Goal: Browse casually: Explore the website without a specific task or goal

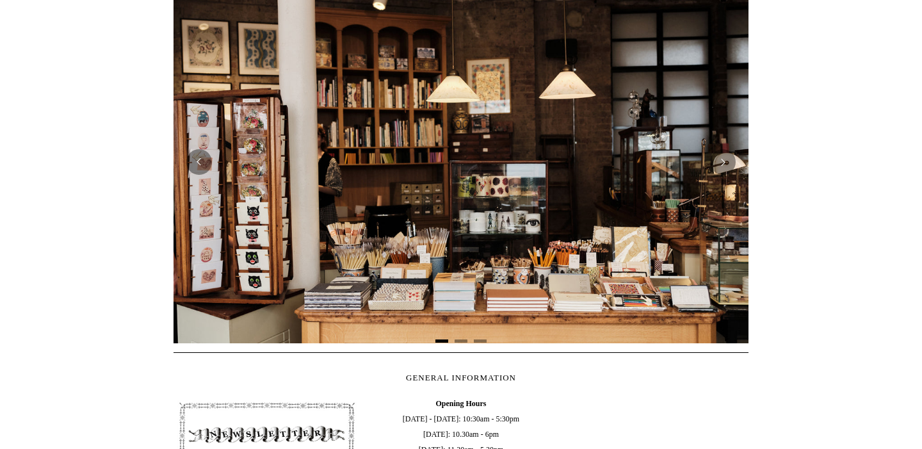
scroll to position [77, 0]
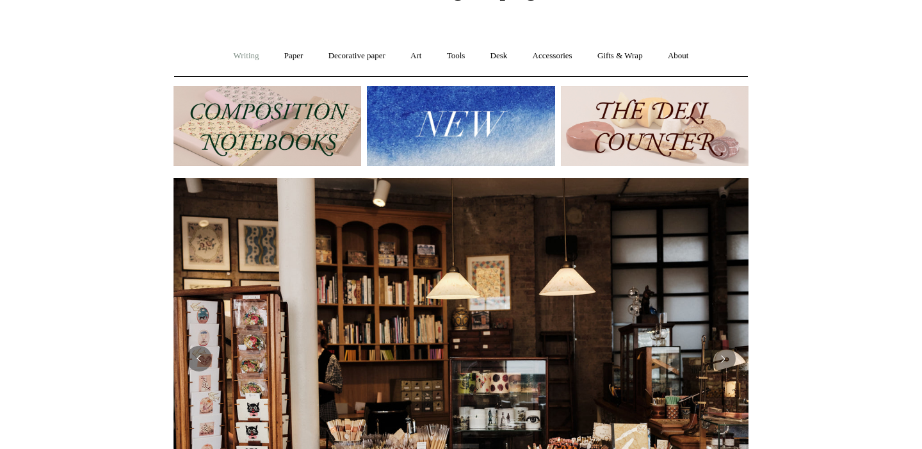
click at [235, 60] on link "Writing +" at bounding box center [246, 56] width 49 height 34
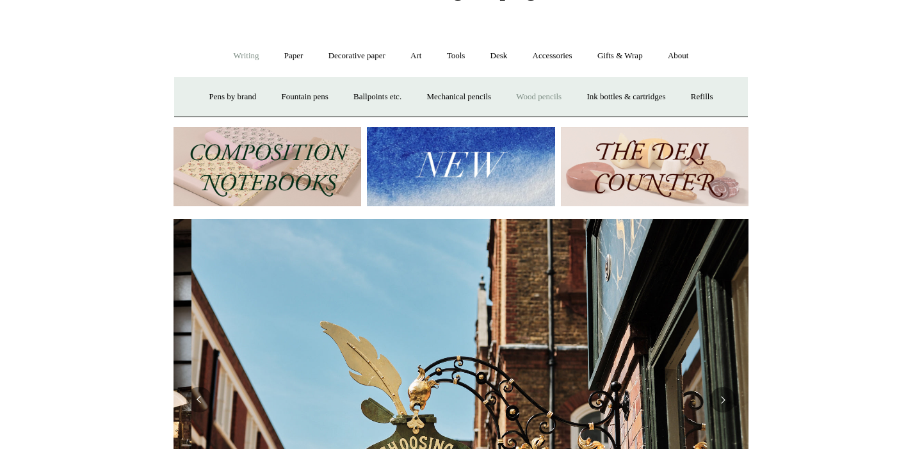
scroll to position [0, 575]
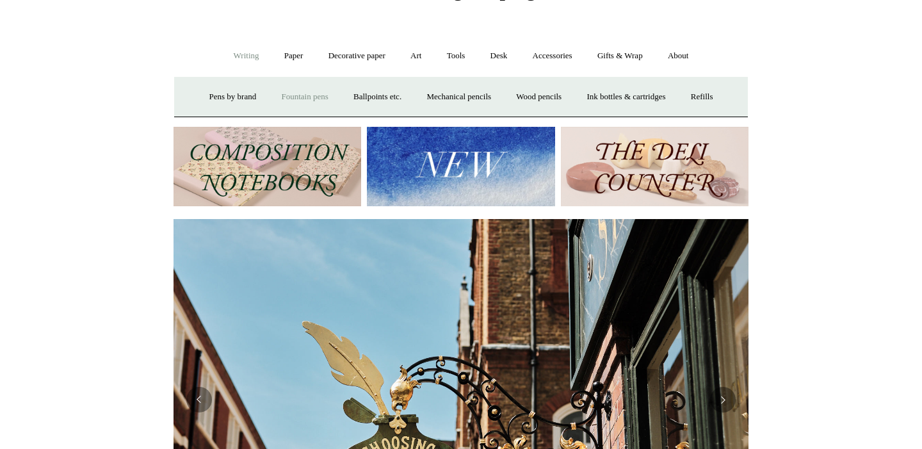
click at [279, 96] on link "Fountain pens +" at bounding box center [304, 97] width 70 height 34
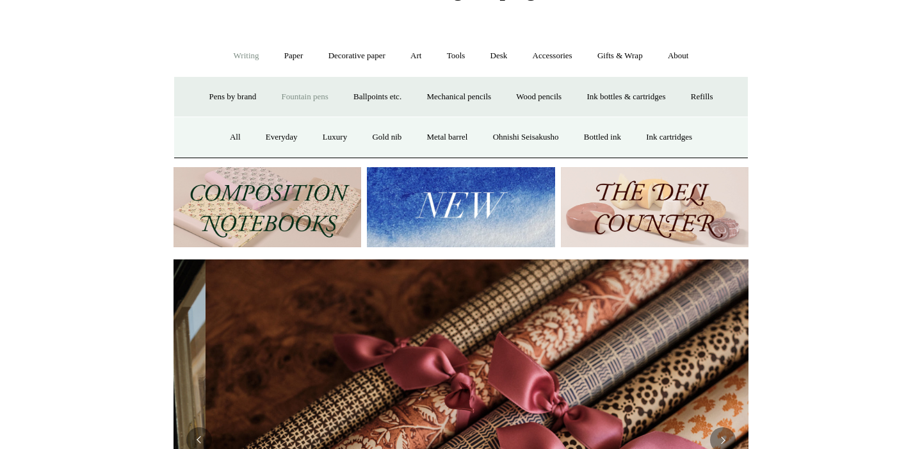
scroll to position [0, 1150]
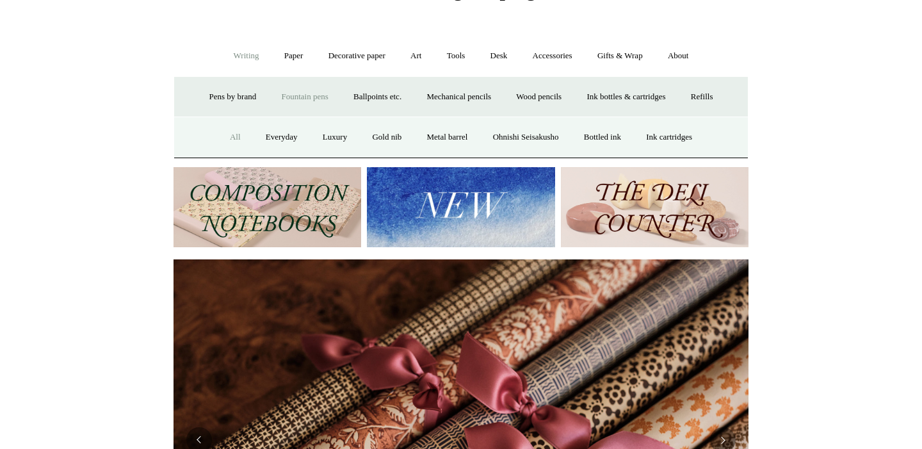
click at [226, 138] on link "All" at bounding box center [235, 137] width 34 height 34
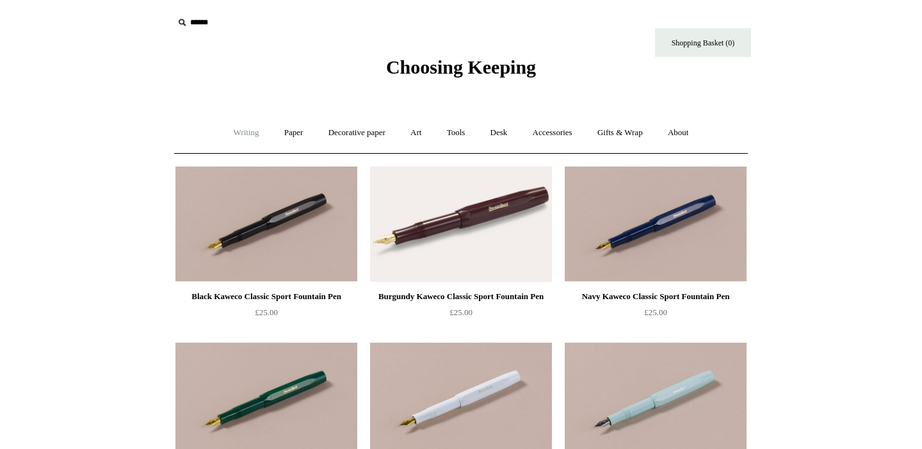
click at [236, 139] on link "Writing +" at bounding box center [246, 133] width 49 height 34
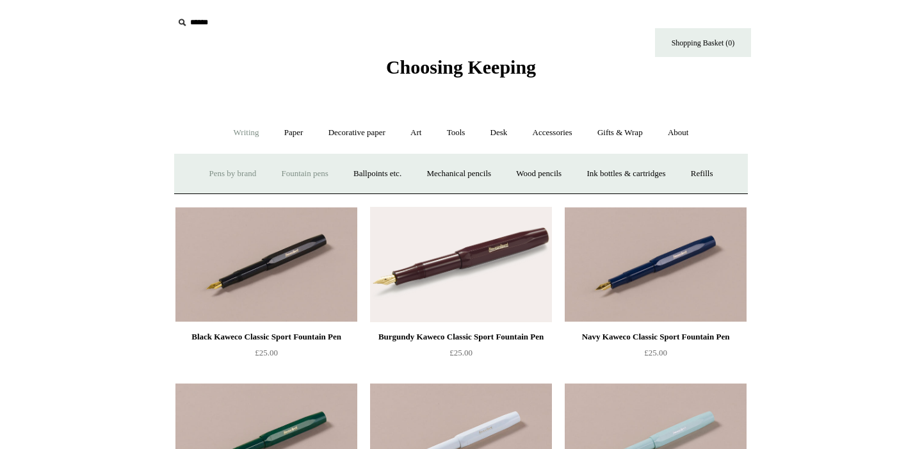
click at [219, 172] on link "Pens by brand +" at bounding box center [233, 174] width 70 height 34
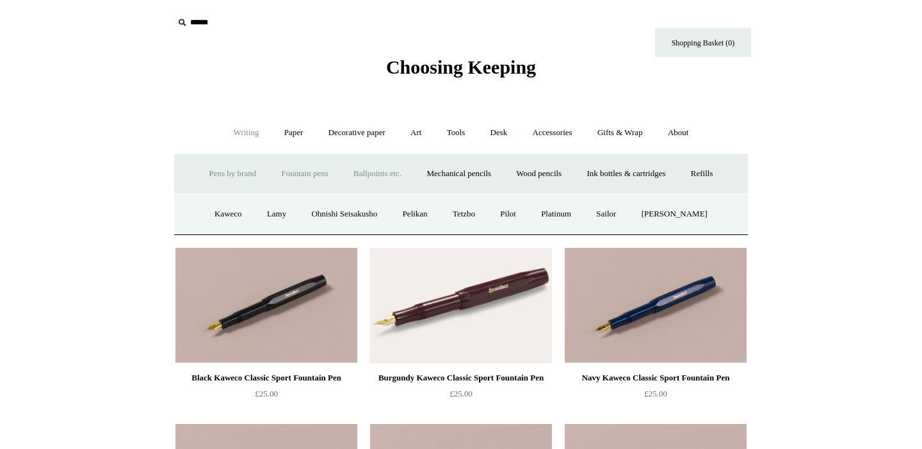
click at [382, 177] on link "Ballpoints etc. +" at bounding box center [377, 174] width 71 height 34
click at [303, 219] on link "All" at bounding box center [308, 214] width 34 height 34
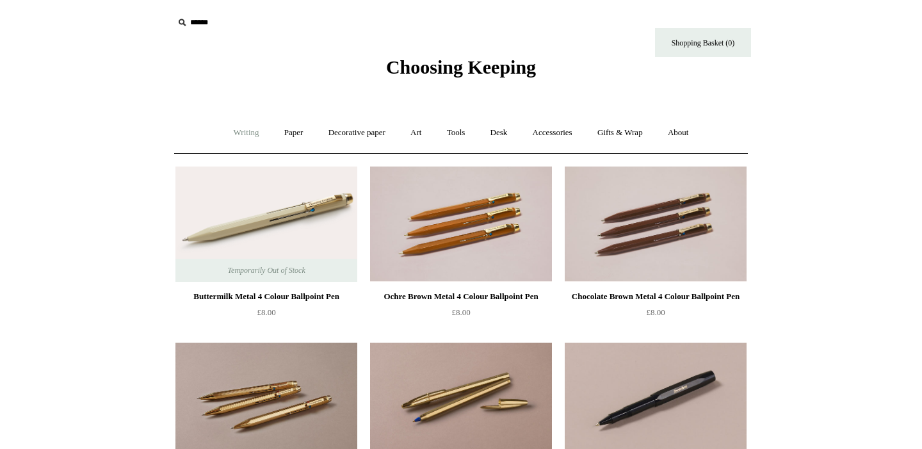
click at [238, 131] on link "Writing +" at bounding box center [246, 133] width 49 height 34
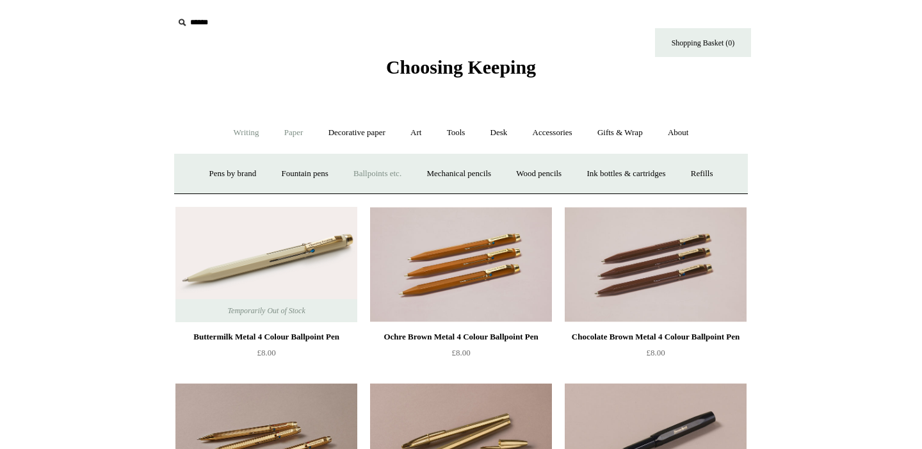
click at [294, 131] on link "Paper +" at bounding box center [294, 133] width 42 height 34
click at [570, 166] on link "Writing paper and envelopes +" at bounding box center [610, 174] width 118 height 34
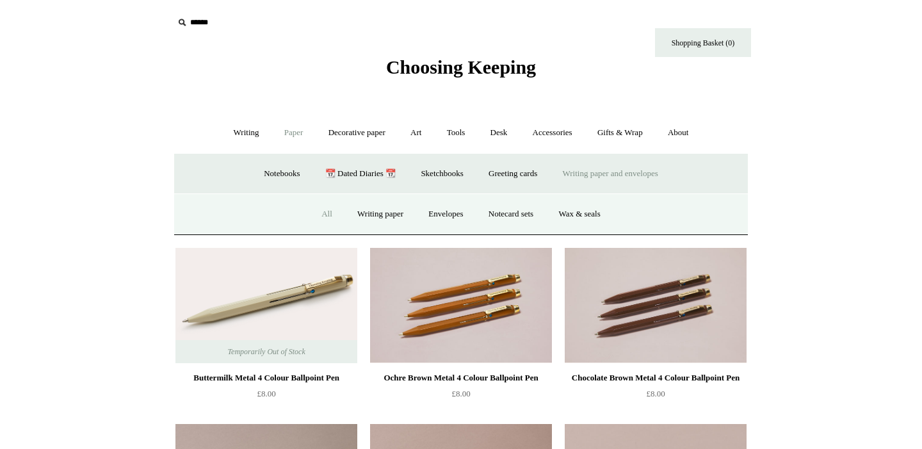
click at [323, 212] on link "All" at bounding box center [327, 214] width 34 height 34
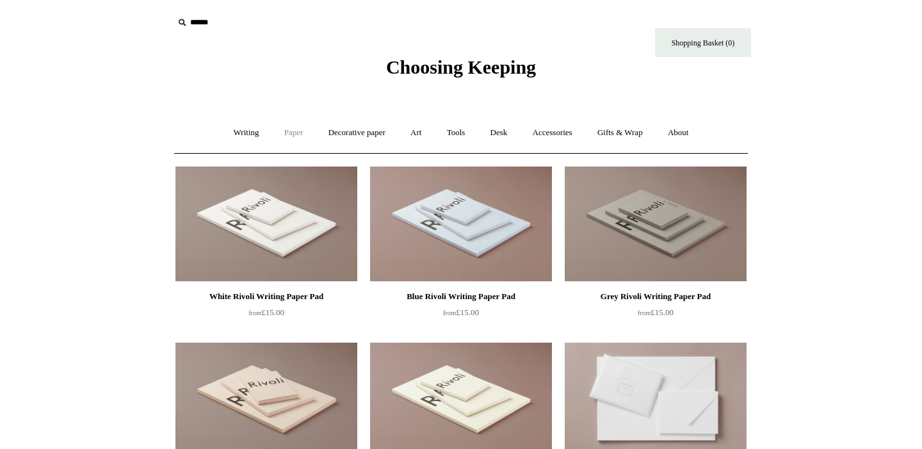
click at [279, 126] on link "Paper +" at bounding box center [294, 133] width 42 height 34
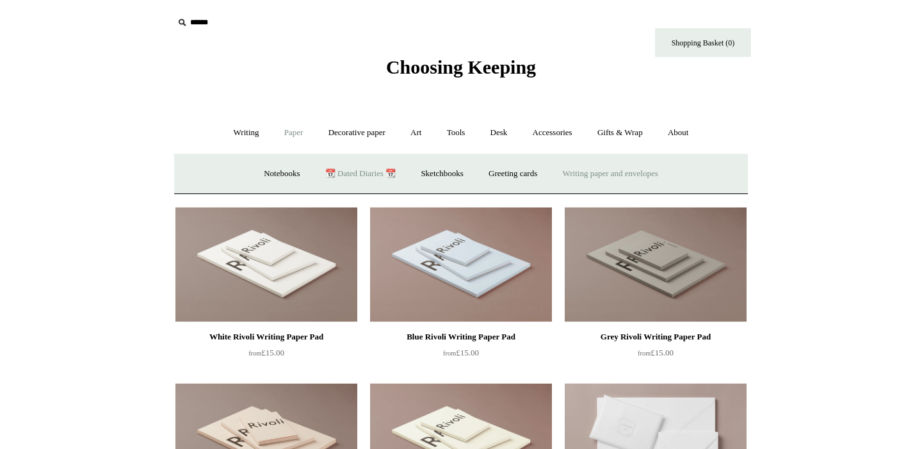
click at [364, 180] on link "📆 Dated Diaries 📆" at bounding box center [360, 174] width 93 height 34
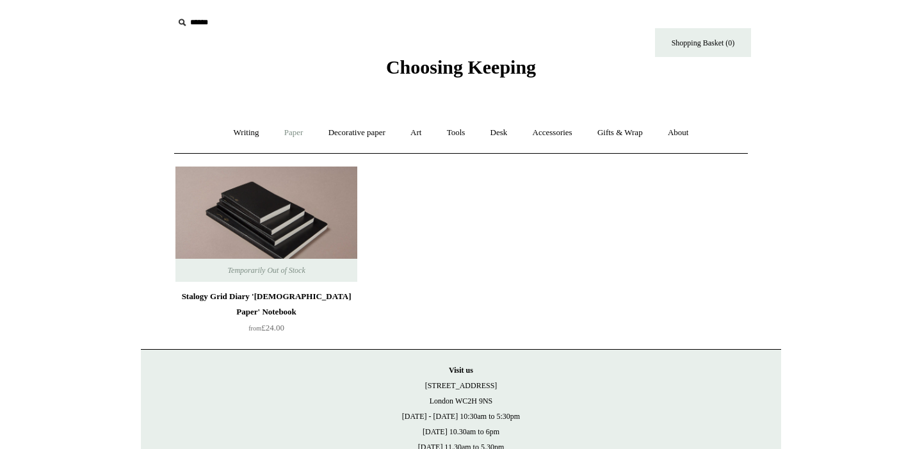
click at [298, 139] on link "Paper +" at bounding box center [294, 133] width 42 height 34
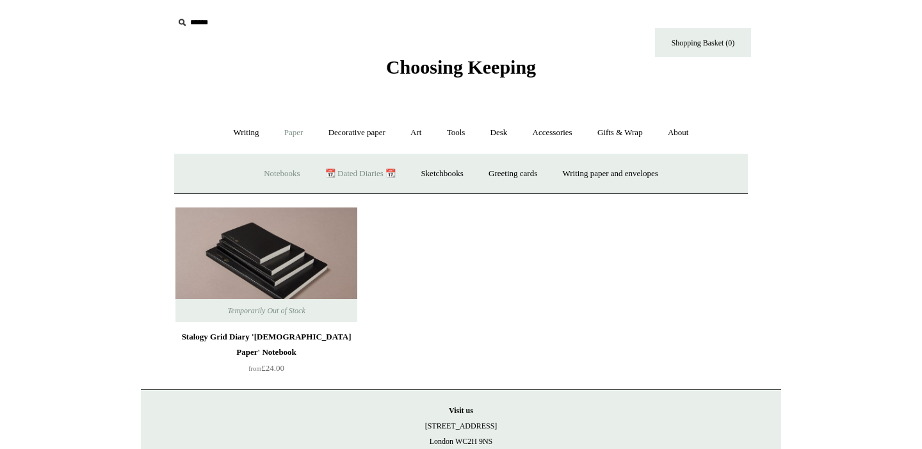
click at [277, 172] on link "Notebooks +" at bounding box center [281, 174] width 59 height 34
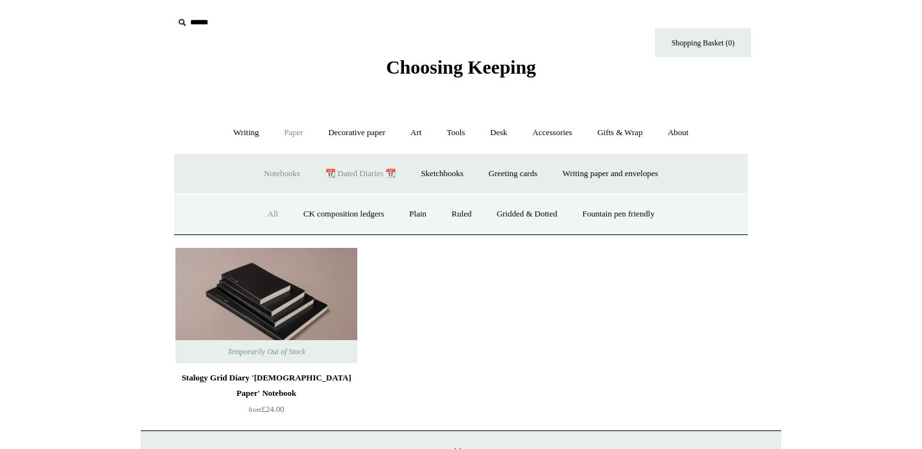
click at [262, 217] on link "All" at bounding box center [273, 214] width 34 height 34
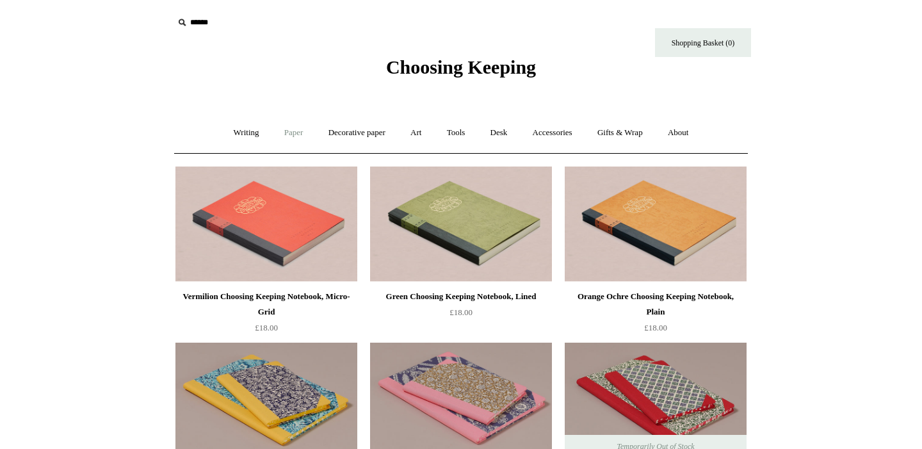
click at [289, 136] on link "Paper +" at bounding box center [294, 133] width 42 height 34
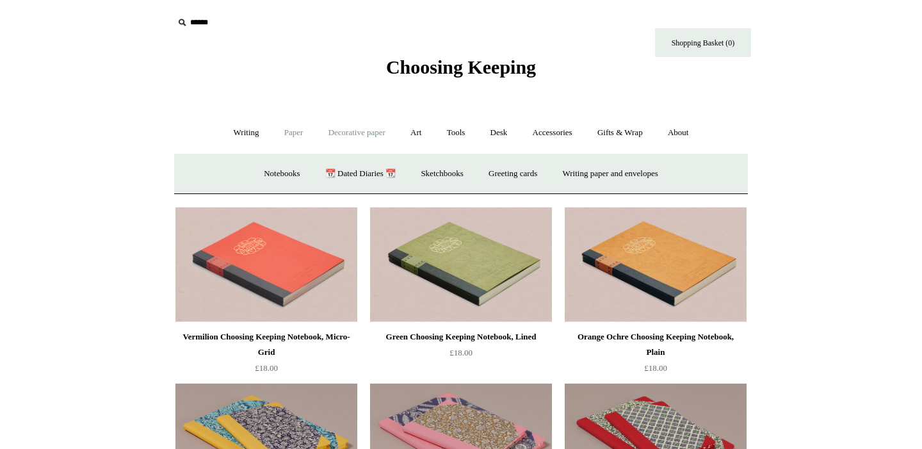
click at [353, 136] on link "Decorative paper +" at bounding box center [357, 133] width 80 height 34
click at [250, 175] on link "All" at bounding box center [267, 174] width 34 height 34
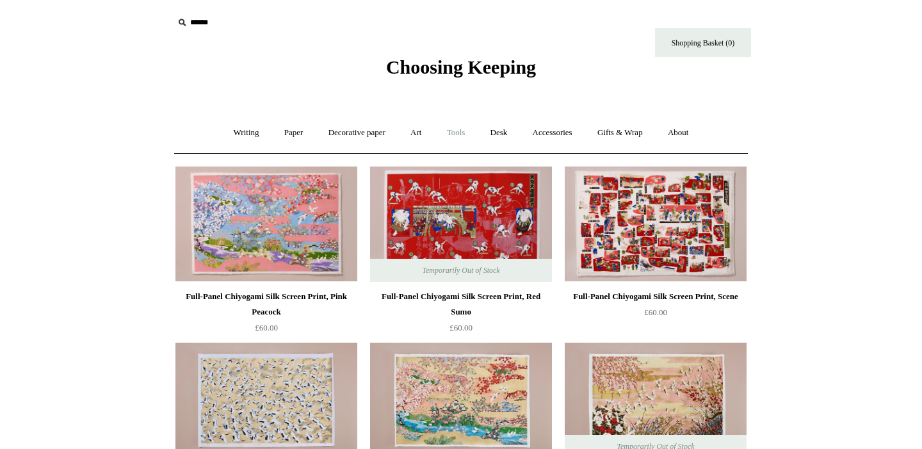
click at [445, 132] on link "Tools +" at bounding box center [456, 133] width 42 height 34
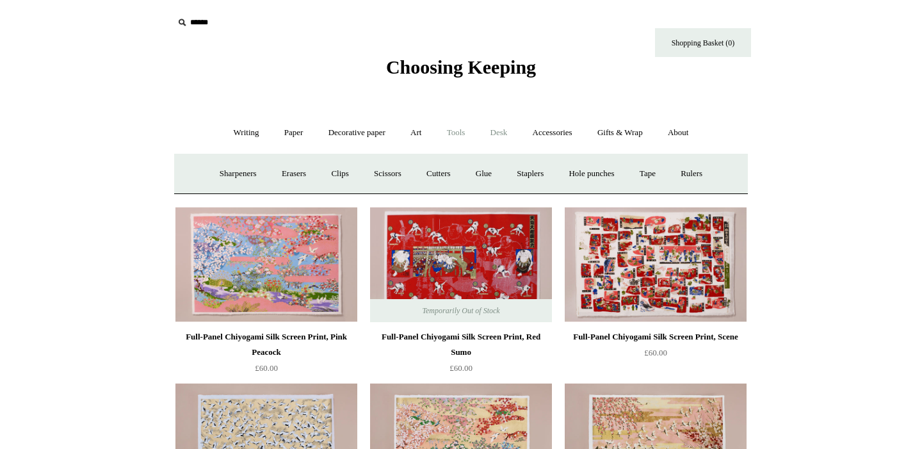
click at [502, 138] on link "Desk +" at bounding box center [499, 133] width 40 height 34
click at [287, 170] on link "Pen pots" at bounding box center [308, 174] width 51 height 34
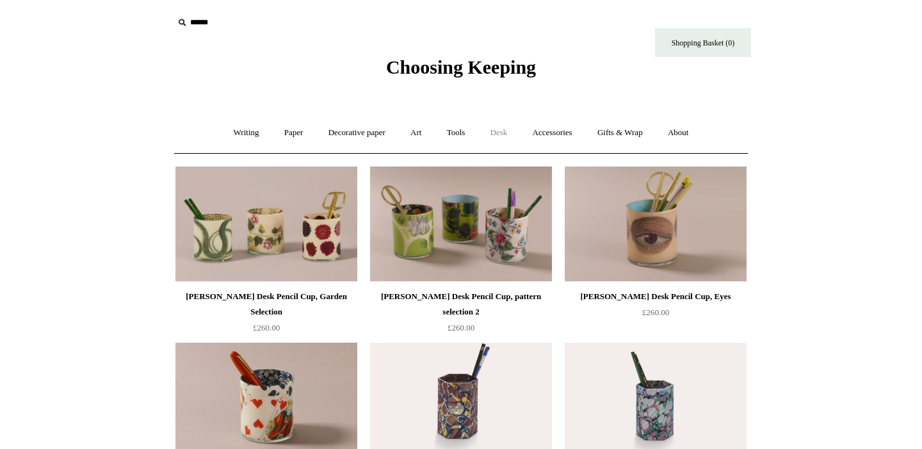
click at [502, 127] on link "Desk +" at bounding box center [499, 133] width 40 height 34
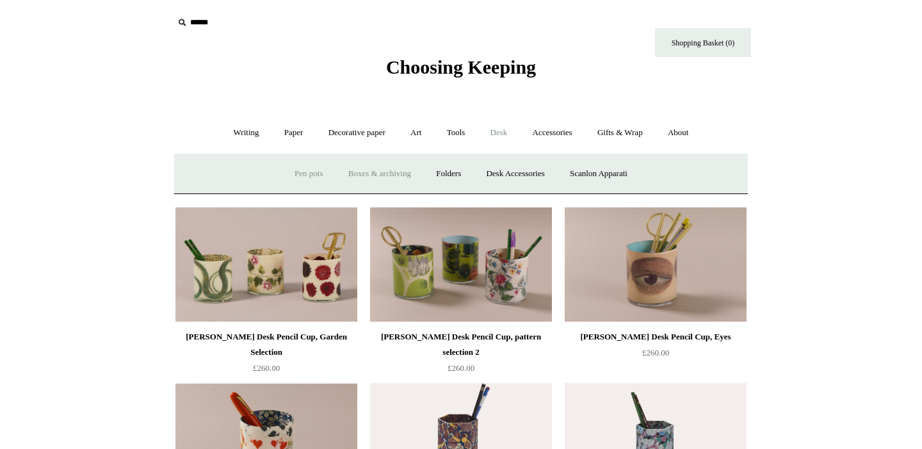
click at [396, 174] on link "Boxes & archiving" at bounding box center [380, 174] width 86 height 34
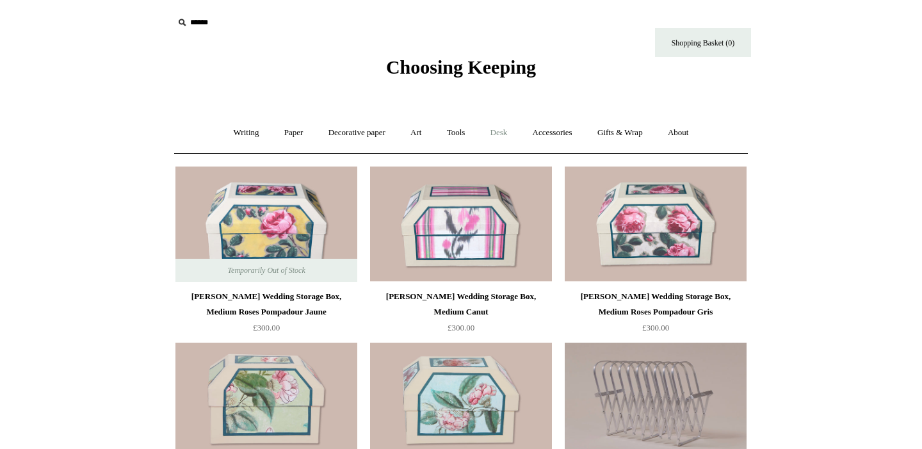
click at [506, 137] on link "Desk +" at bounding box center [499, 133] width 40 height 34
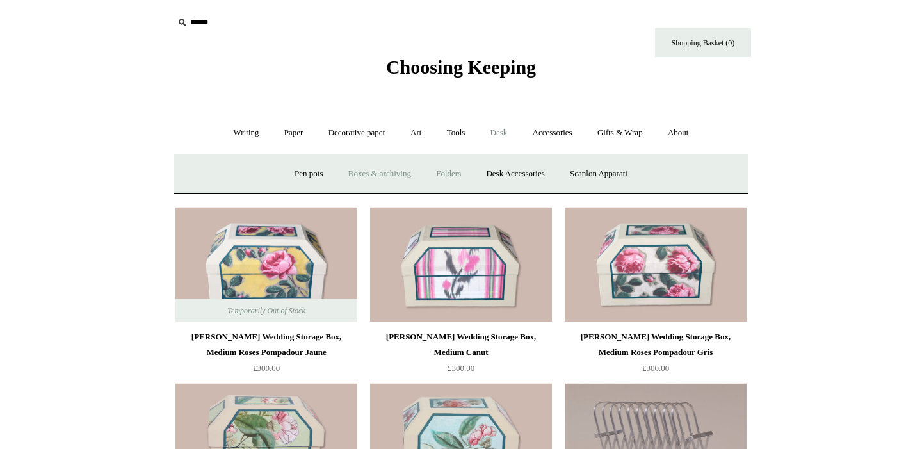
click at [447, 175] on link "Folders" at bounding box center [448, 174] width 48 height 34
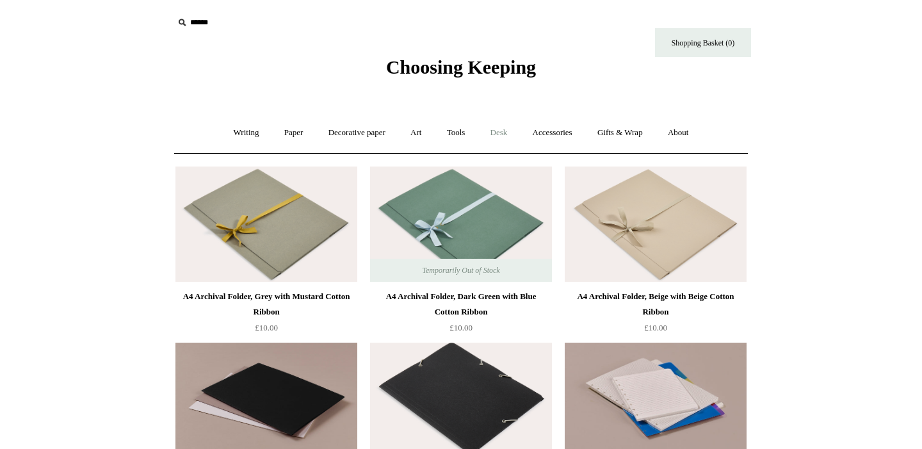
click at [499, 133] on link "Desk +" at bounding box center [499, 133] width 40 height 34
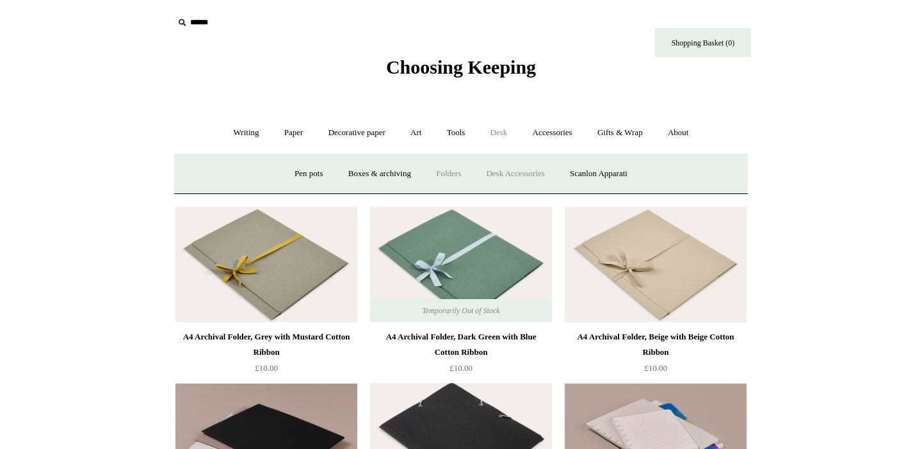
click at [504, 179] on link "Desk Accessories" at bounding box center [514, 174] width 81 height 34
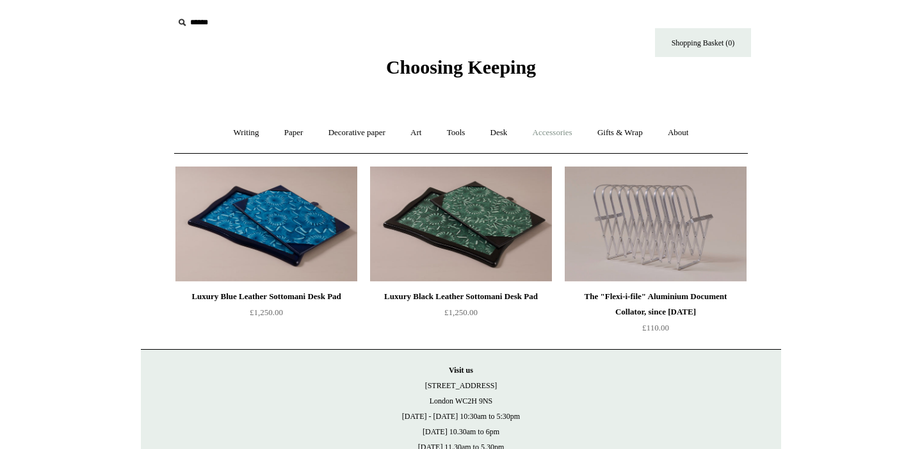
click at [563, 139] on link "Accessories +" at bounding box center [552, 133] width 63 height 34
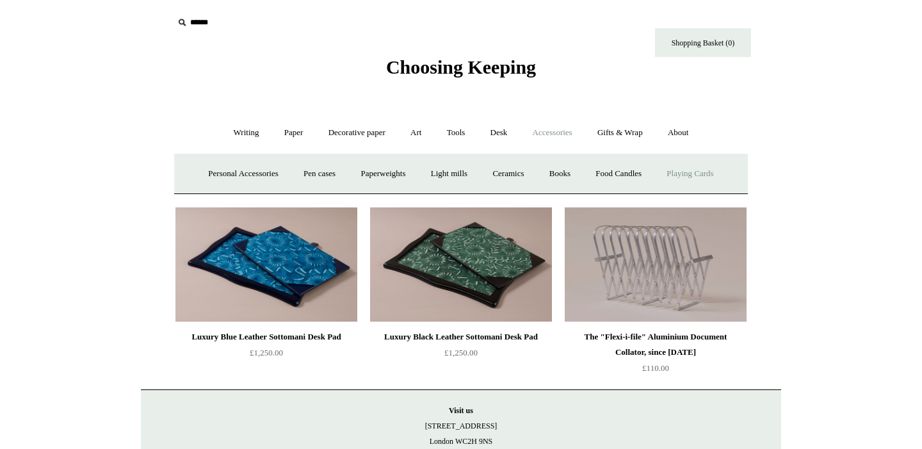
click at [712, 172] on link "Playing Cards" at bounding box center [690, 174] width 70 height 34
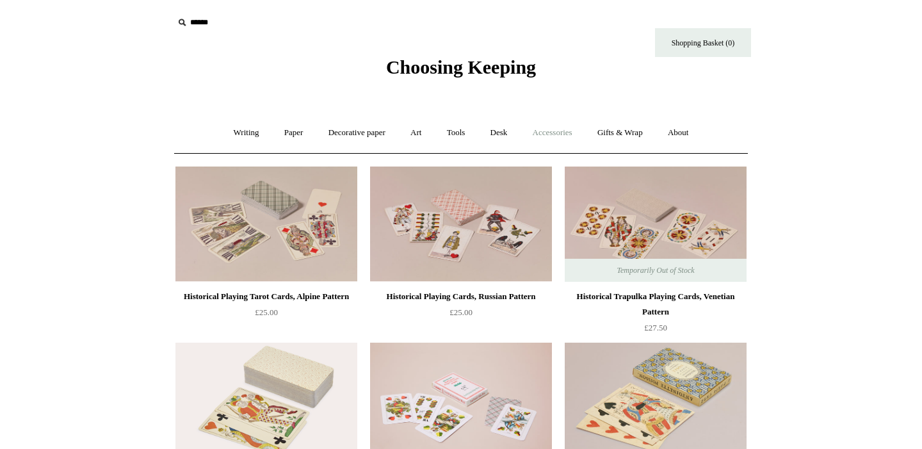
click at [548, 131] on link "Accessories +" at bounding box center [552, 133] width 63 height 34
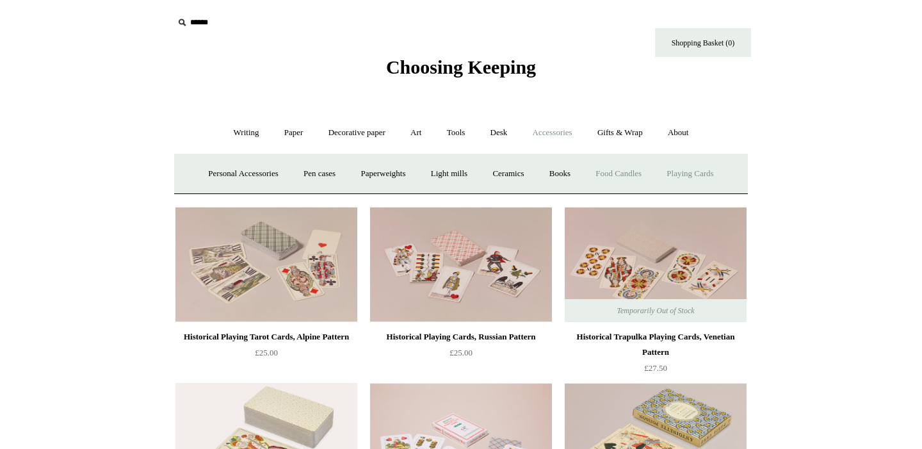
click at [637, 172] on link "Food Candles" at bounding box center [618, 174] width 69 height 34
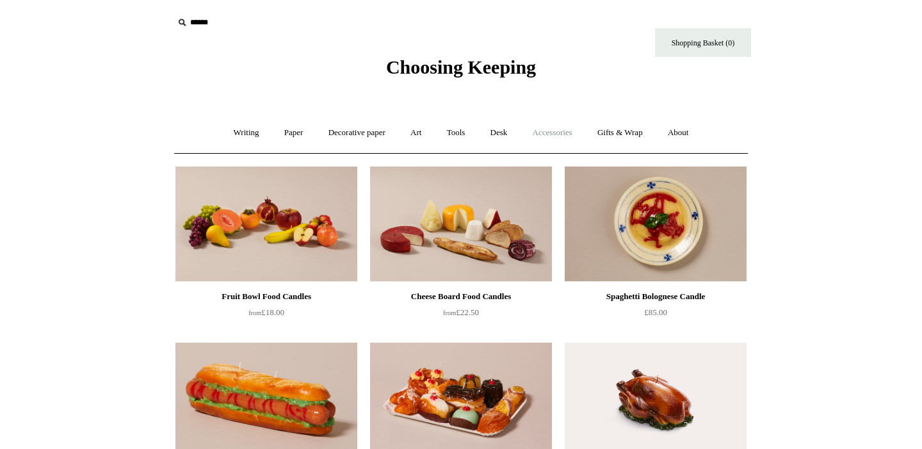
click at [551, 125] on link "Accessories +" at bounding box center [552, 133] width 63 height 34
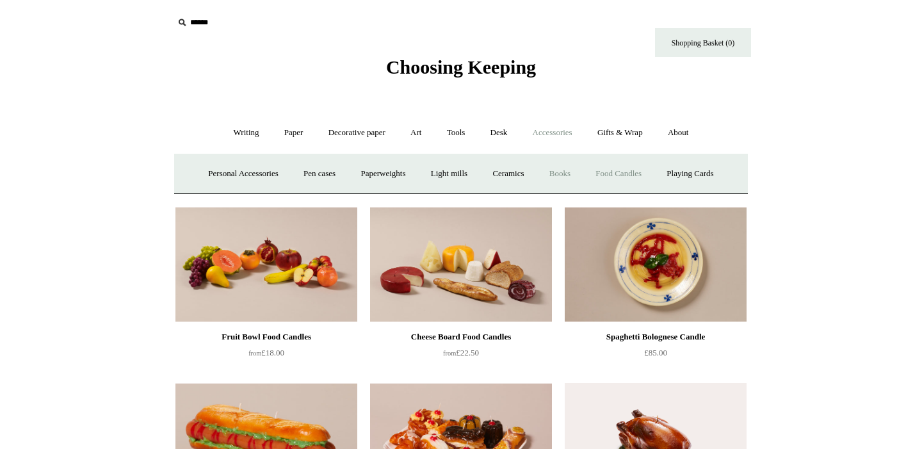
click at [573, 175] on link "Books" at bounding box center [560, 174] width 44 height 34
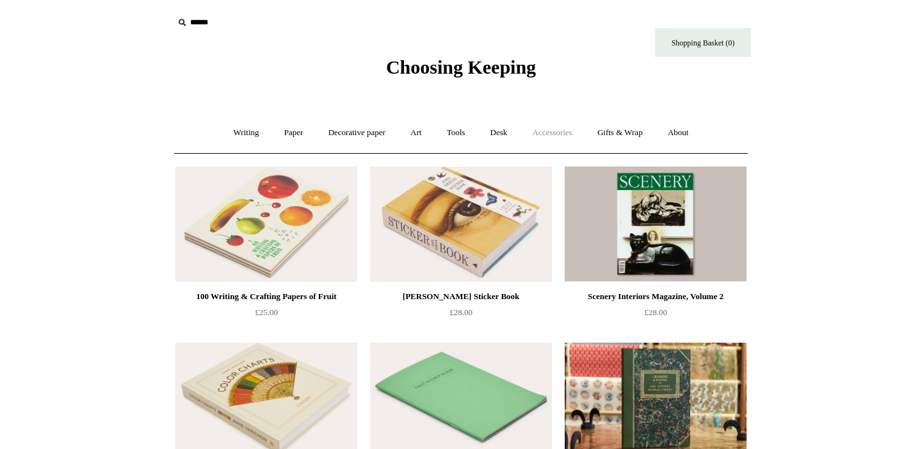
click at [568, 136] on link "Accessories +" at bounding box center [552, 133] width 63 height 34
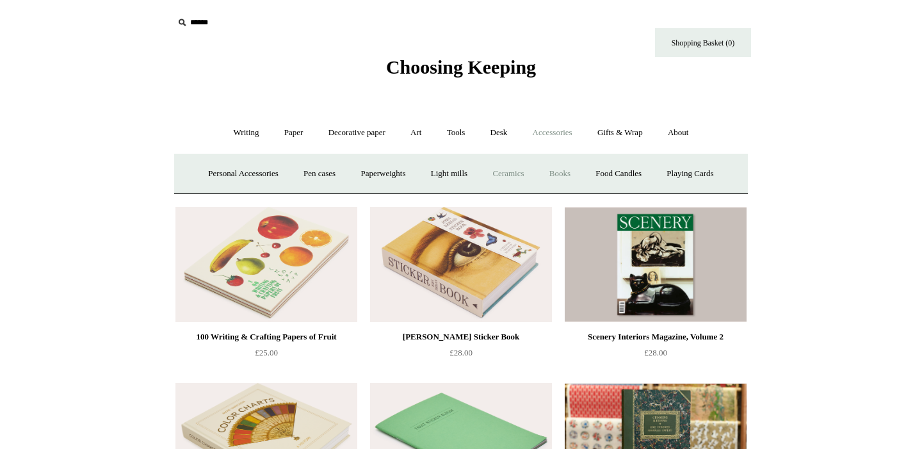
click at [515, 177] on link "Ceramics +" at bounding box center [508, 174] width 54 height 34
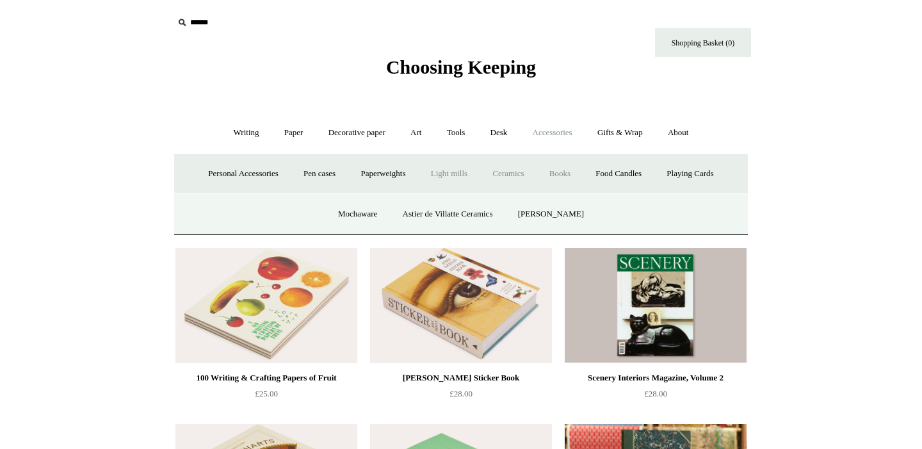
click at [447, 175] on link "Light mills" at bounding box center [449, 174] width 60 height 34
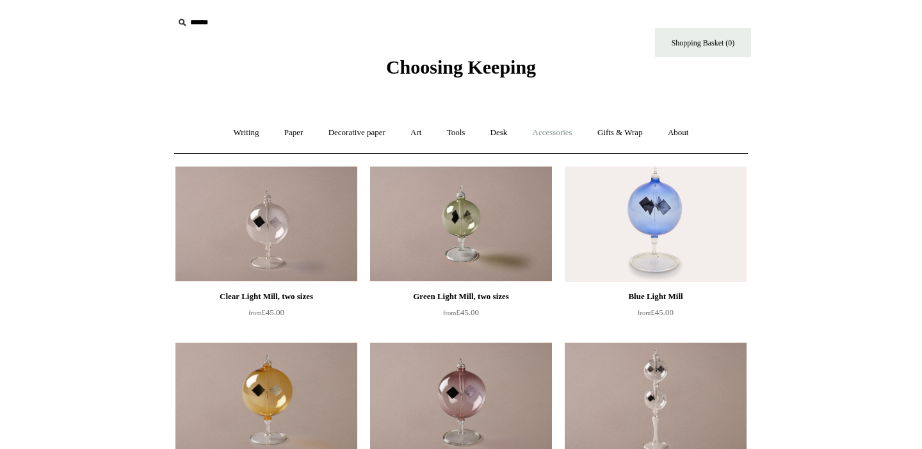
click at [566, 136] on link "Accessories +" at bounding box center [552, 133] width 63 height 34
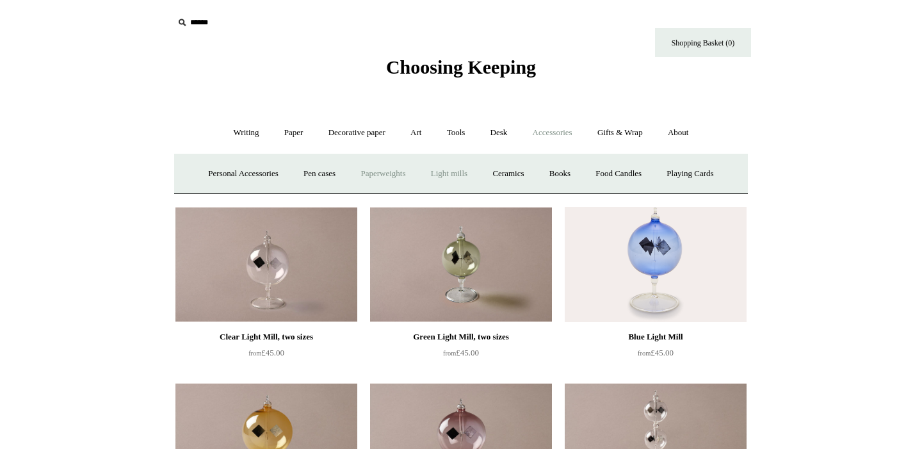
click at [387, 166] on link "Paperweights +" at bounding box center [383, 174] width 68 height 34
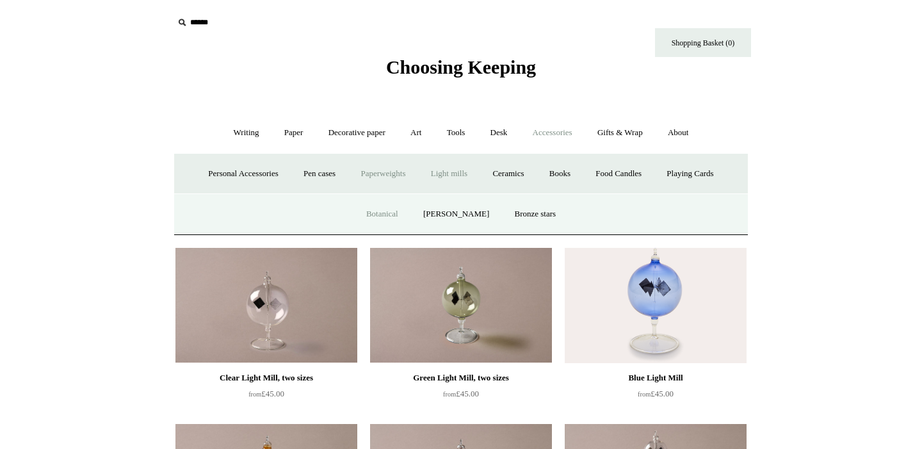
click at [403, 216] on link "Botanical" at bounding box center [382, 214] width 55 height 34
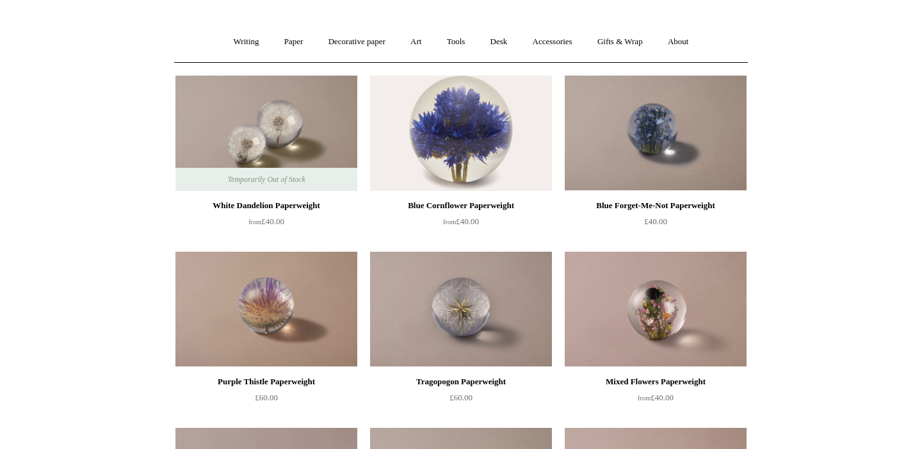
scroll to position [89, 0]
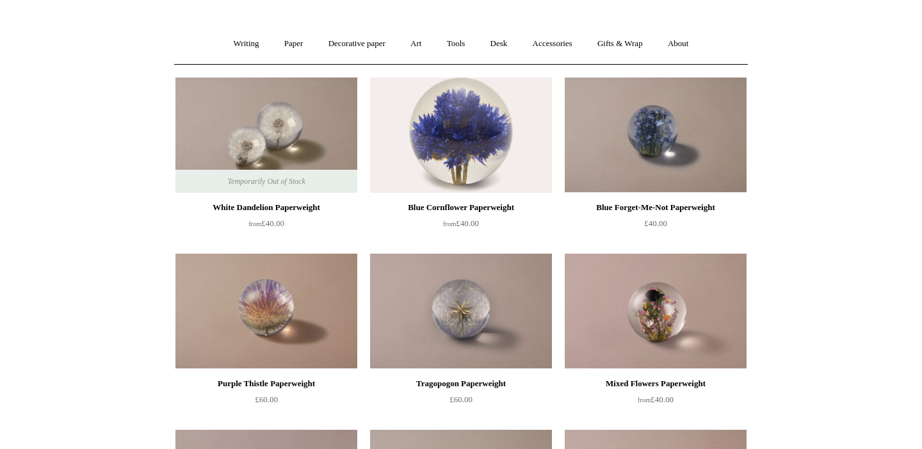
click at [694, 151] on img at bounding box center [656, 134] width 182 height 115
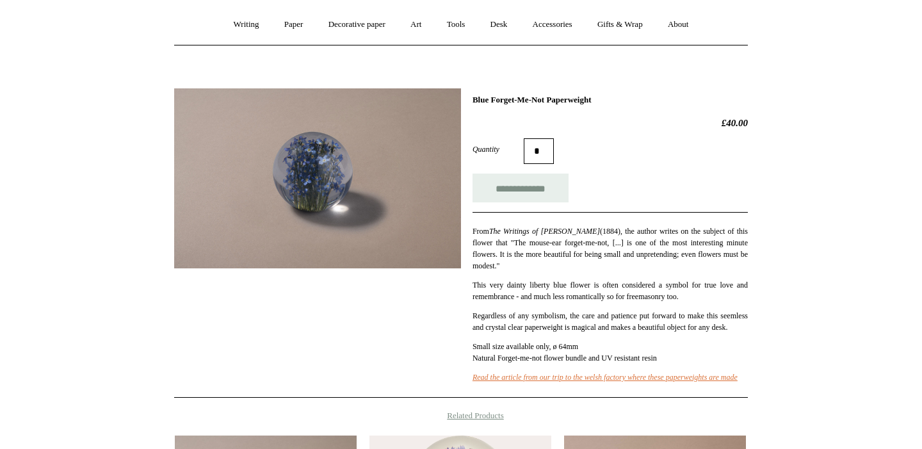
scroll to position [112, 0]
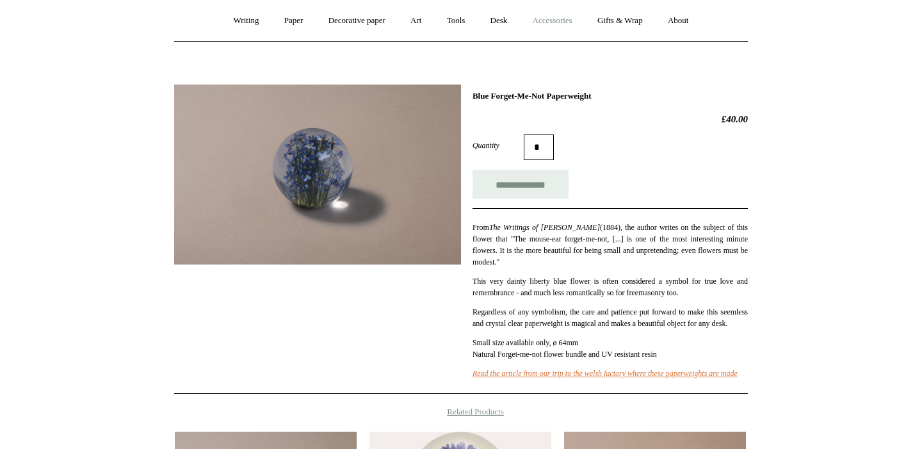
click at [555, 31] on link "Accessories +" at bounding box center [552, 21] width 63 height 34
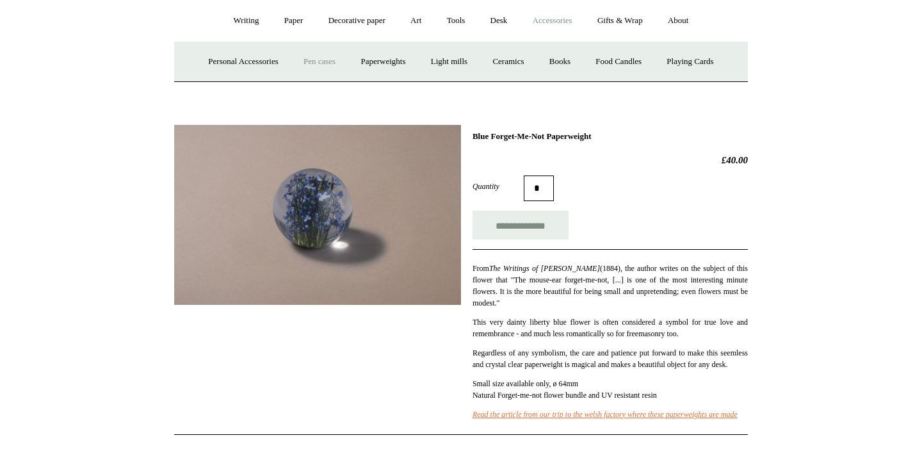
click at [314, 64] on link "Pen cases" at bounding box center [319, 62] width 55 height 34
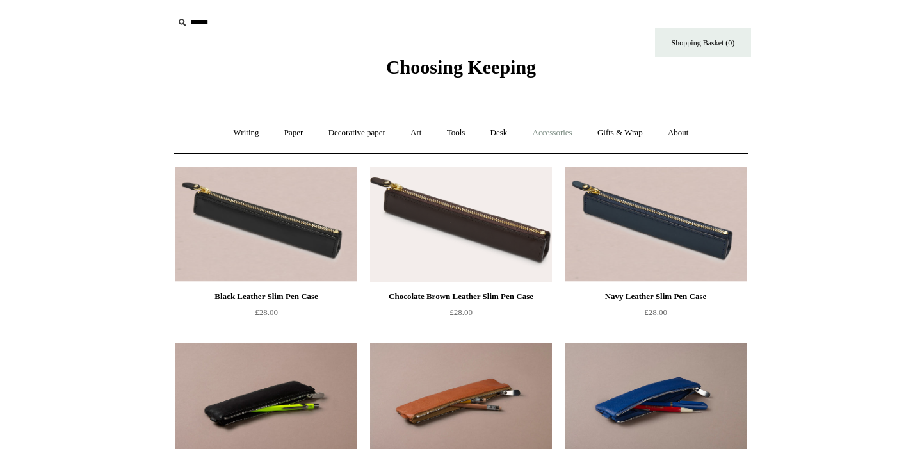
click at [531, 131] on link "Accessories +" at bounding box center [552, 133] width 63 height 34
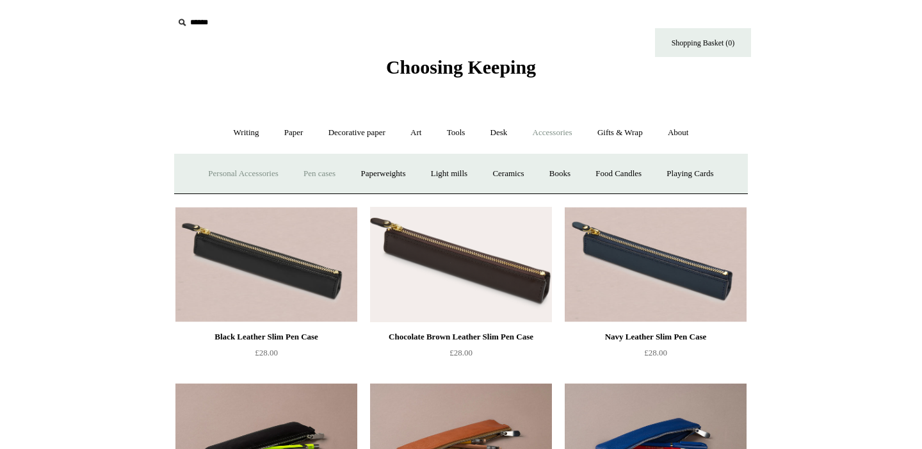
click at [235, 177] on link "Personal Accessories +" at bounding box center [242, 174] width 93 height 34
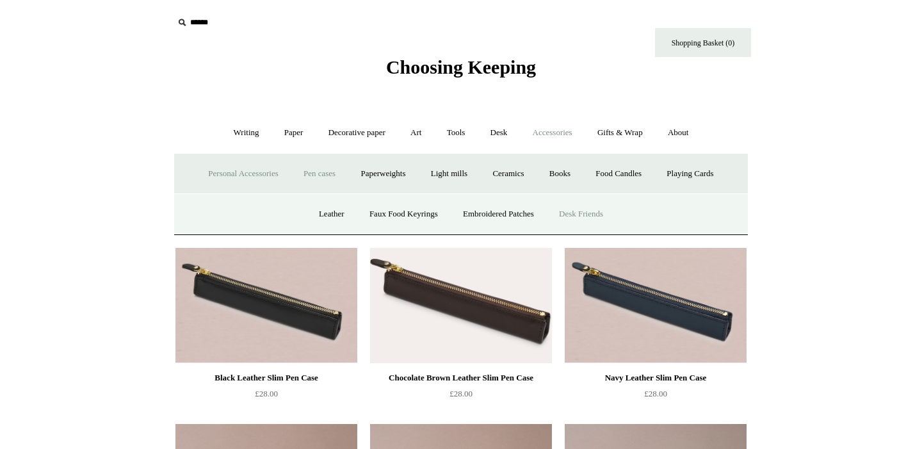
click at [613, 214] on link "Desk Friends" at bounding box center [580, 214] width 67 height 34
